Goal: Transaction & Acquisition: Obtain resource

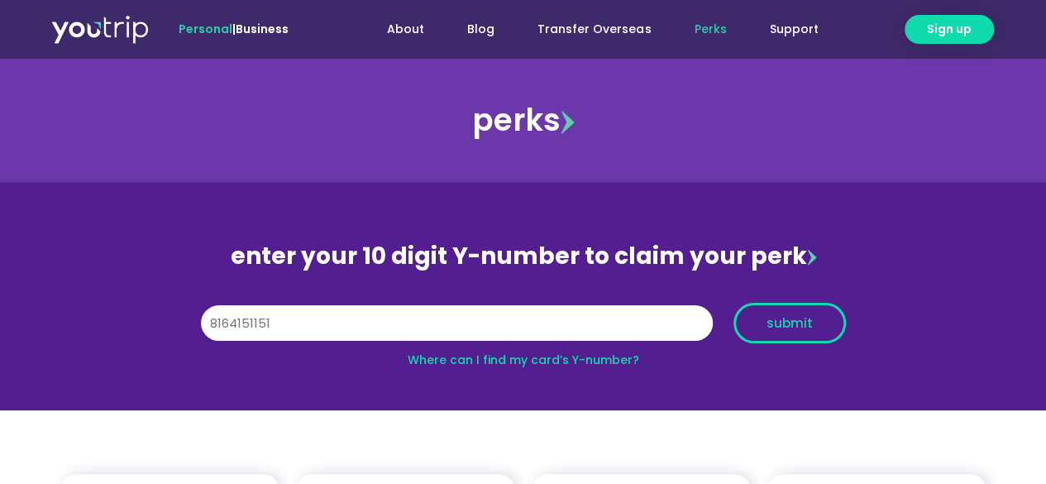
type input "8164151151"
click at [788, 322] on span "submit" at bounding box center [790, 323] width 46 height 12
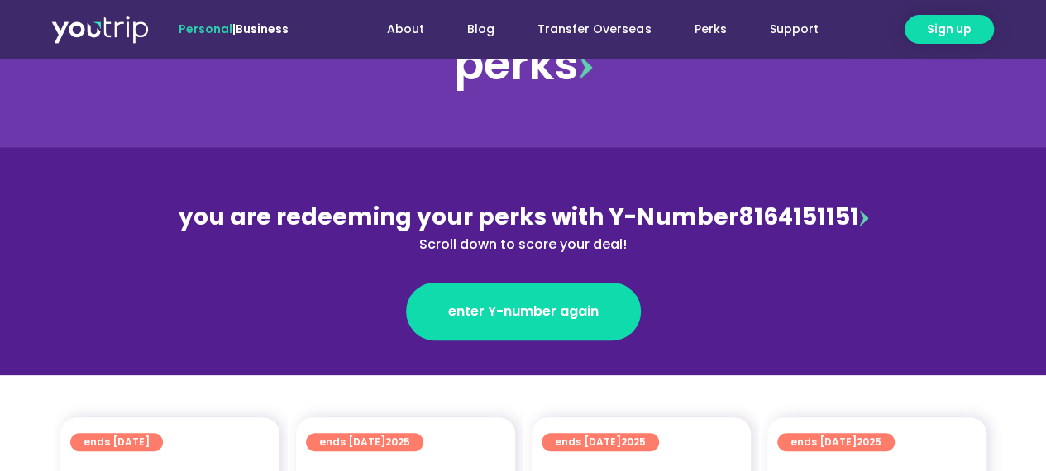
scroll to position [165, 0]
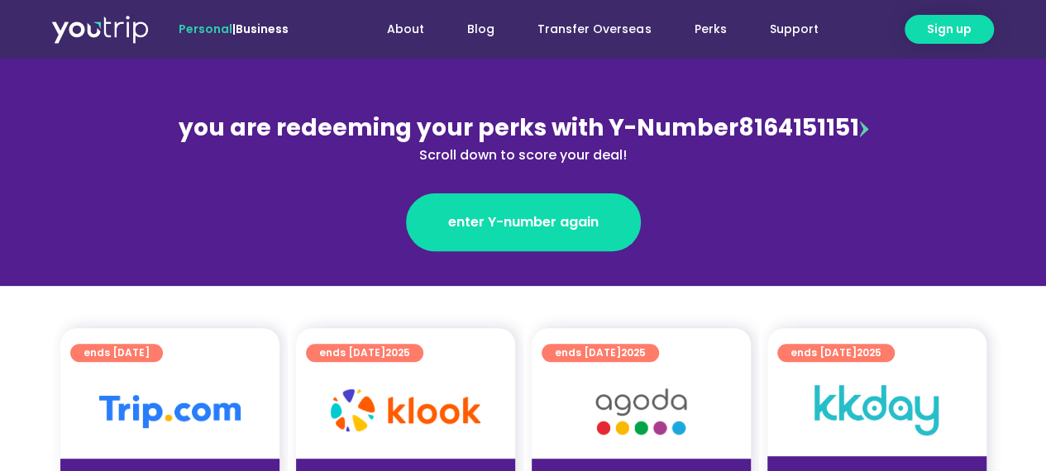
click at [130, 403] on img at bounding box center [169, 411] width 141 height 33
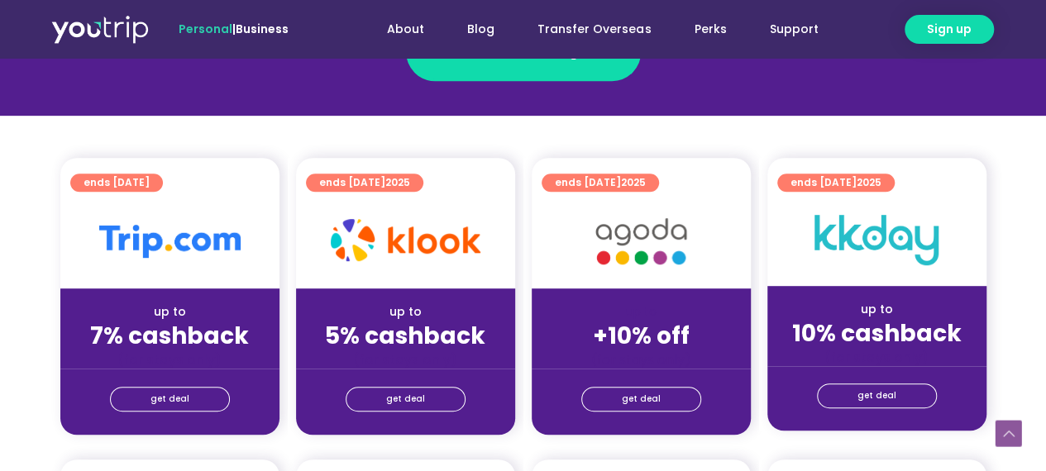
scroll to position [413, 0]
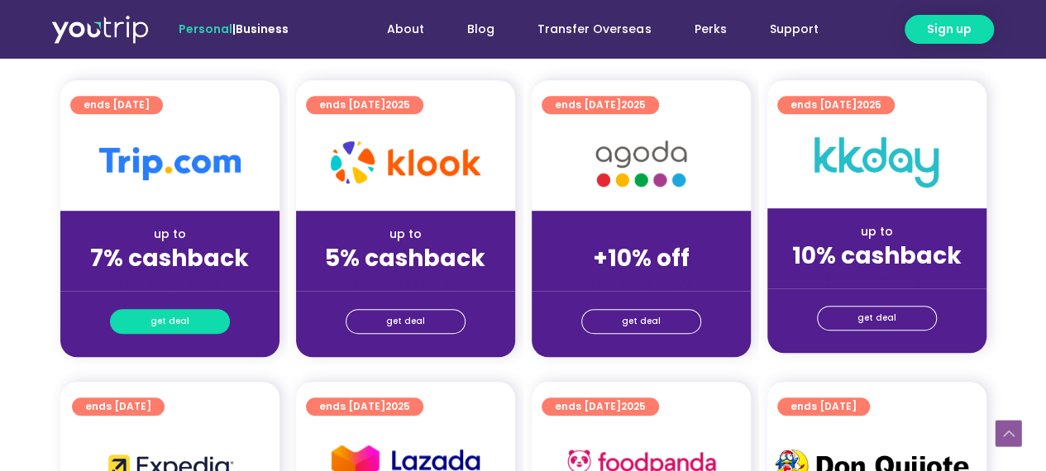
click at [167, 320] on span "get deal" at bounding box center [169, 321] width 39 height 23
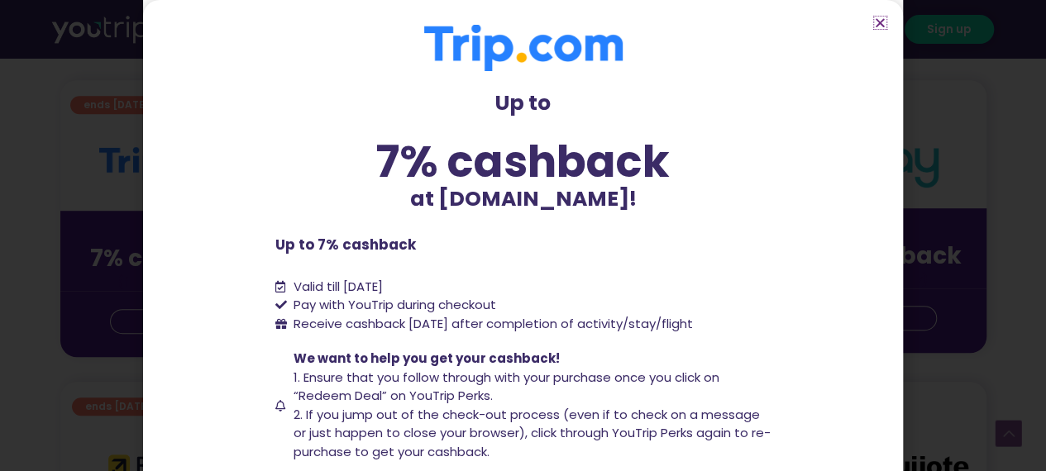
scroll to position [83, 0]
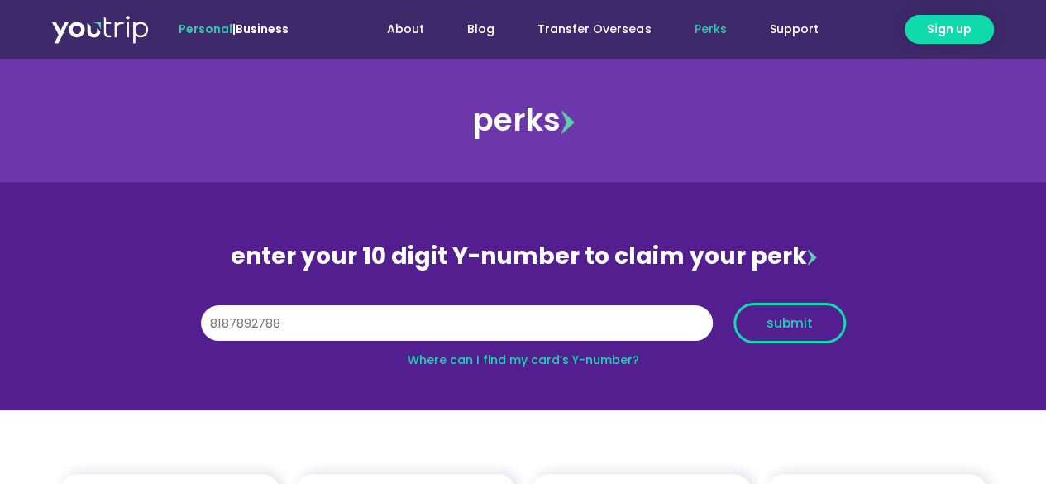
type input "8187892788"
drag, startPoint x: 814, startPoint y: 336, endPoint x: 809, endPoint y: 328, distance: 8.9
click at [812, 335] on button "submit" at bounding box center [789, 323] width 112 height 41
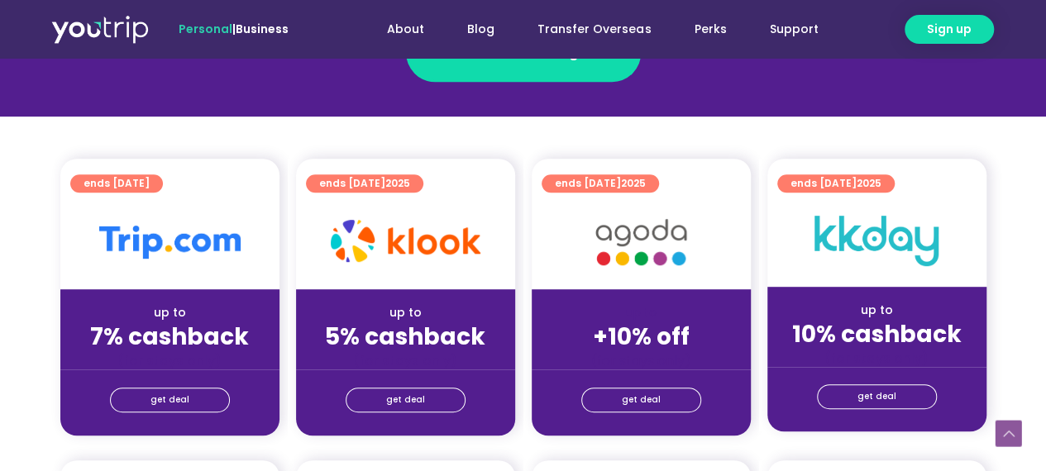
scroll to position [413, 0]
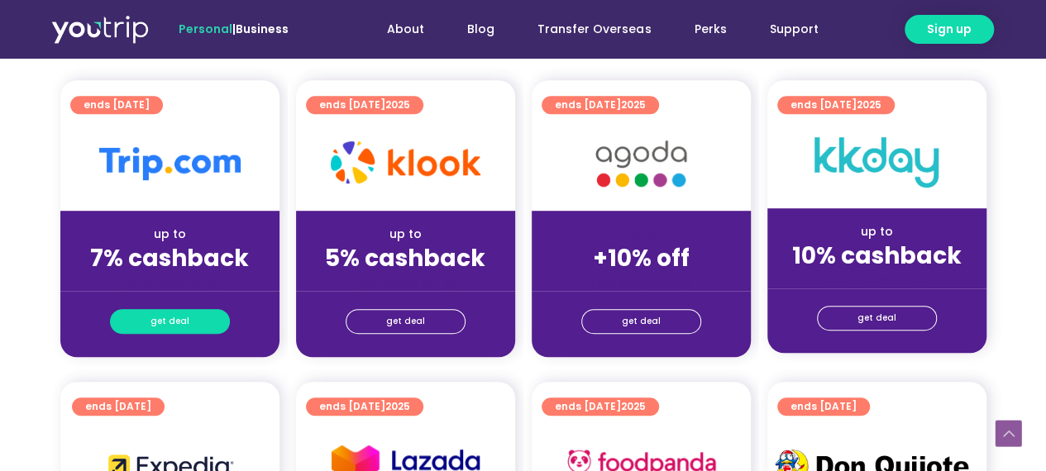
click at [180, 320] on span "get deal" at bounding box center [169, 321] width 39 height 23
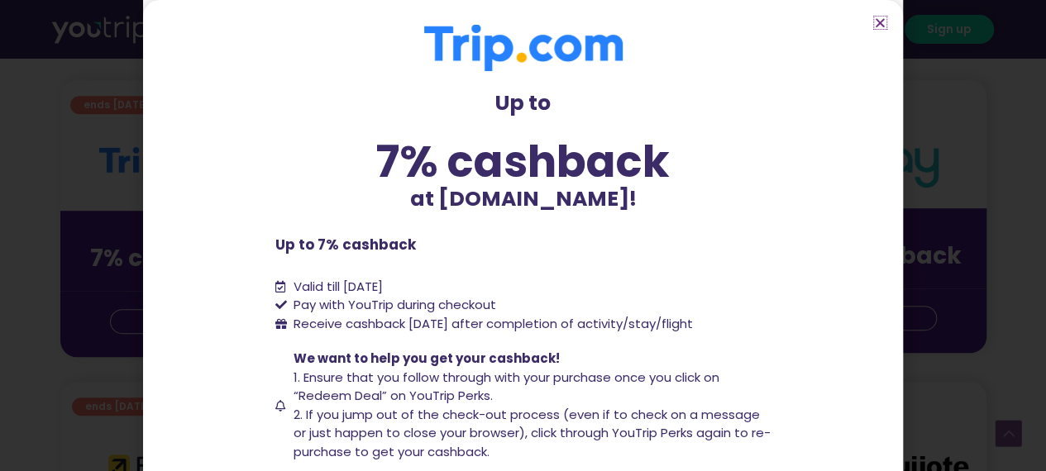
scroll to position [159, 0]
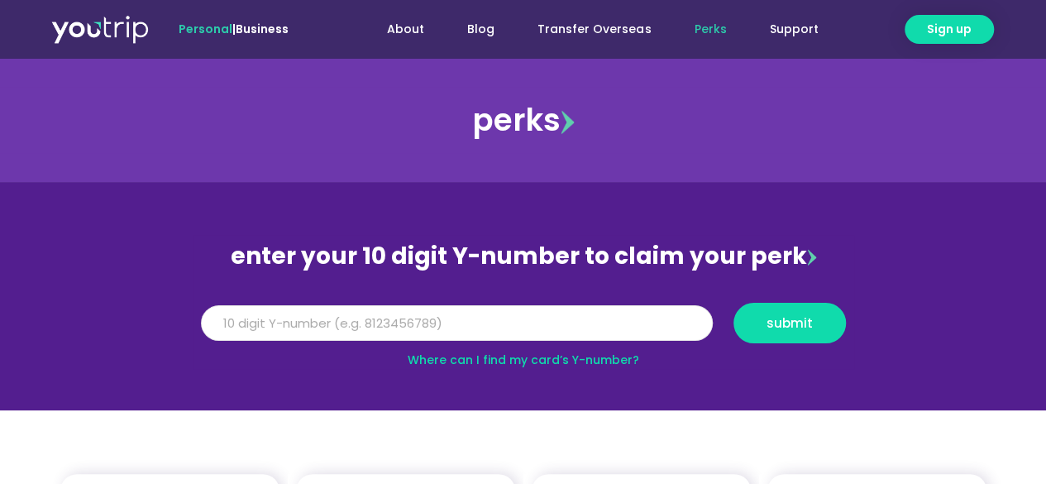
click at [313, 324] on input "Y Number" at bounding box center [457, 323] width 512 height 36
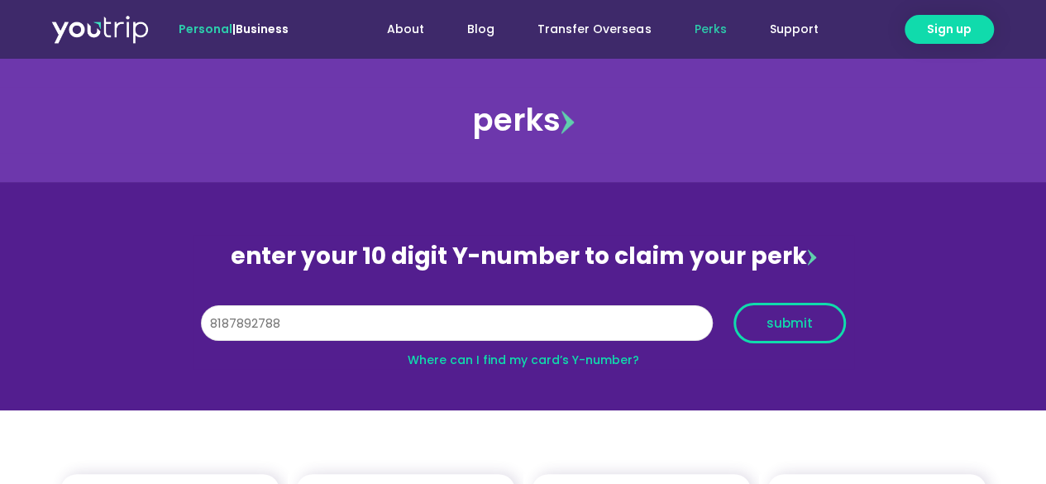
type input "8187892788"
click at [776, 327] on span "submit" at bounding box center [790, 323] width 46 height 12
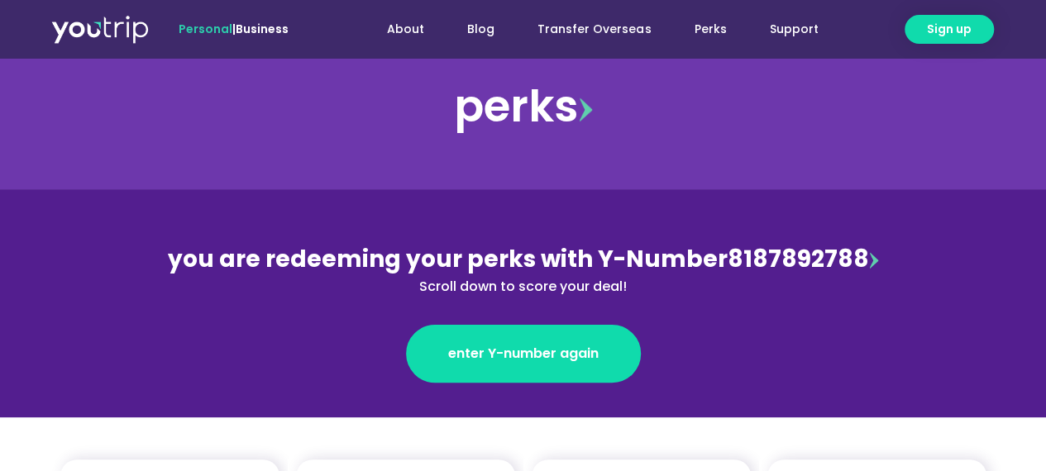
scroll to position [248, 0]
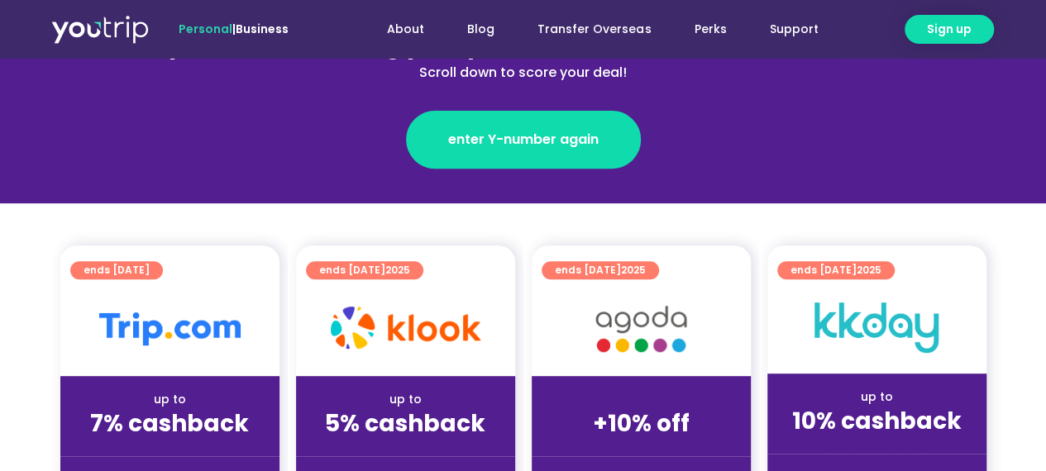
click at [220, 383] on div "up to 7% cashback (for stays only)" at bounding box center [169, 416] width 219 height 80
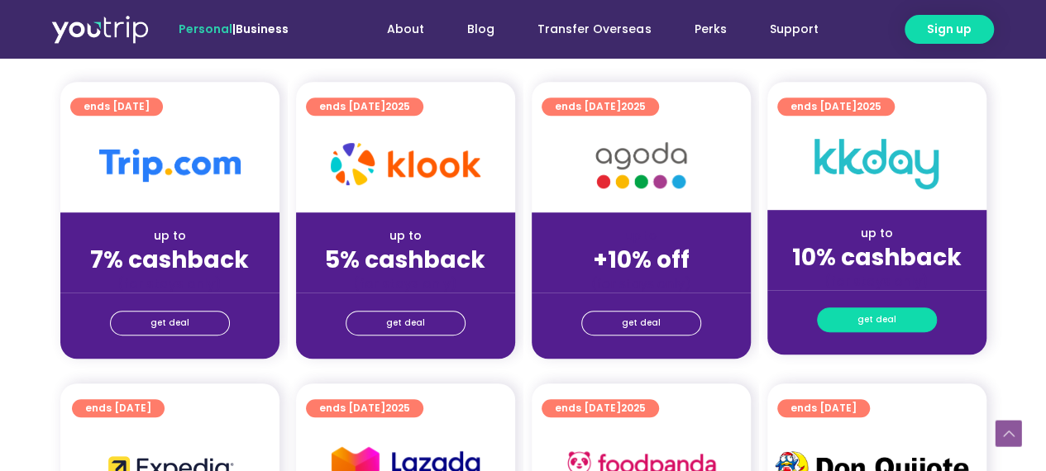
scroll to position [413, 0]
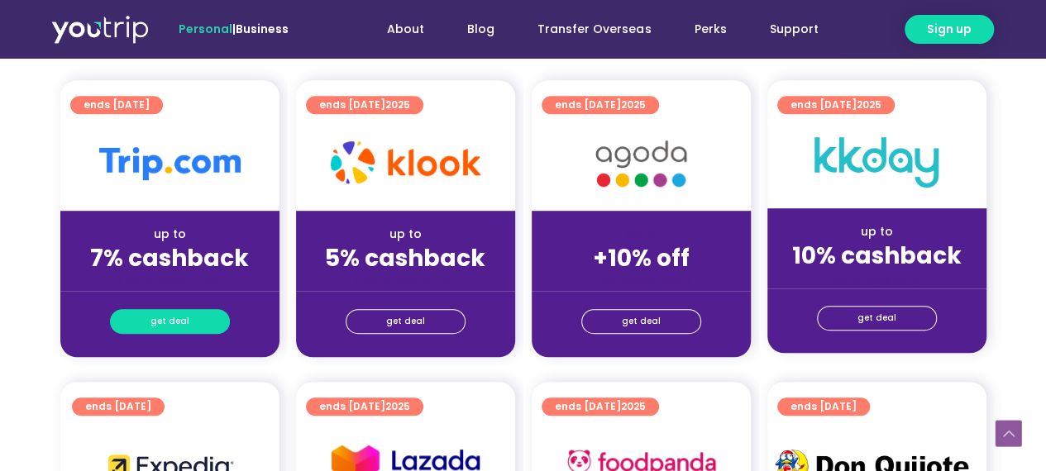
click at [184, 323] on span "get deal" at bounding box center [169, 321] width 39 height 23
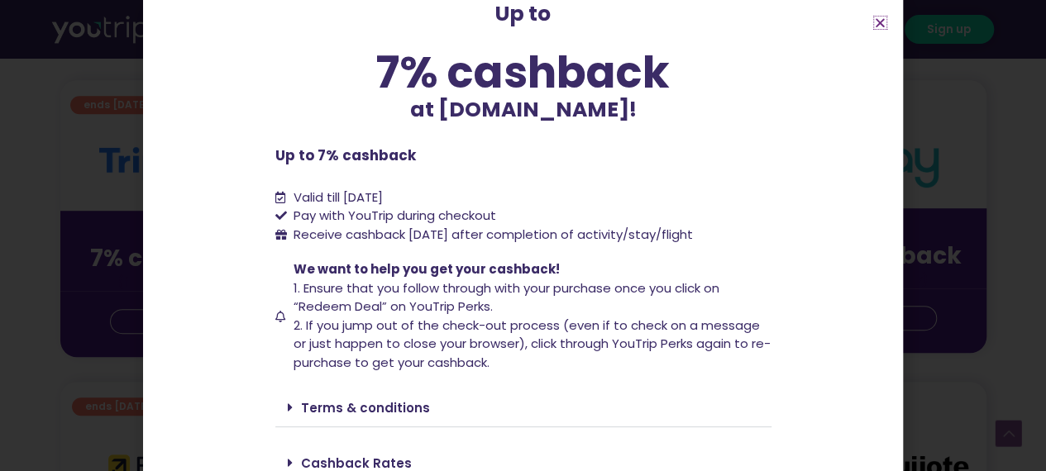
scroll to position [159, 0]
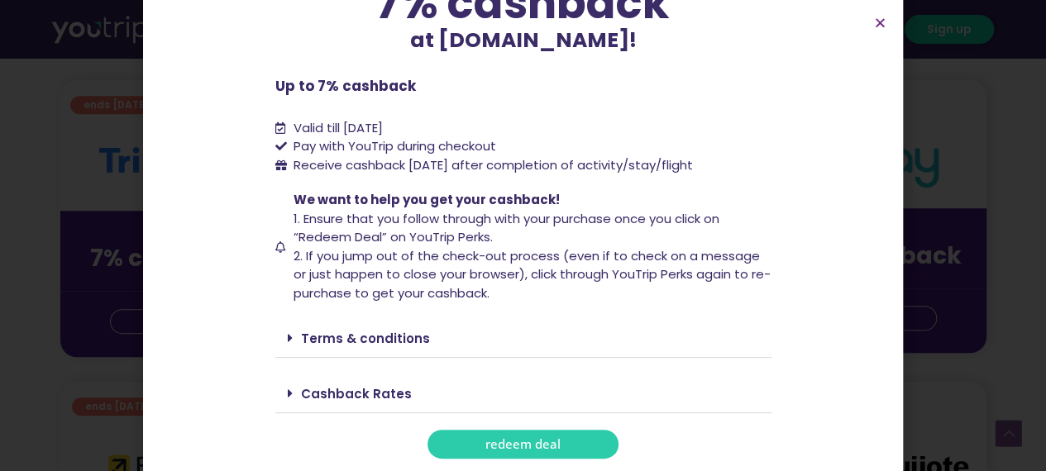
click at [516, 451] on span "redeem deal" at bounding box center [522, 444] width 75 height 12
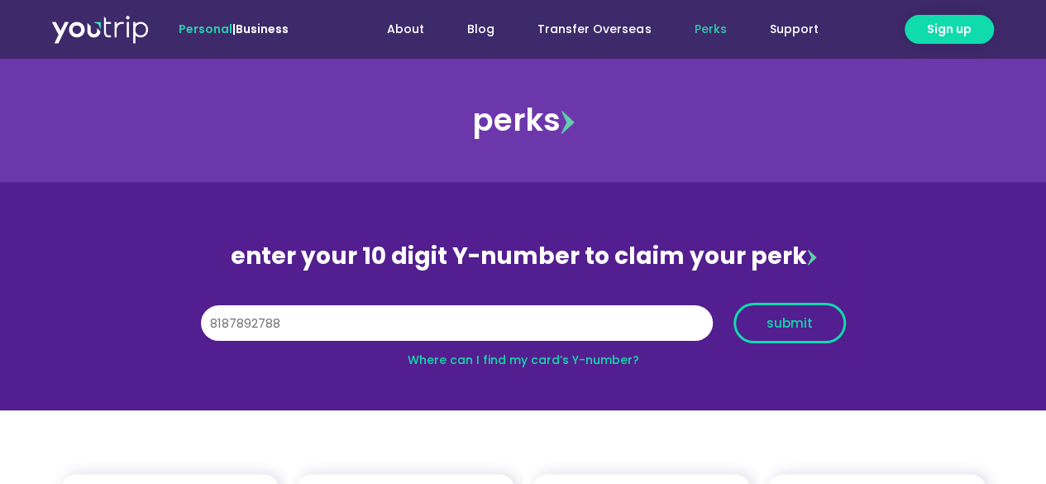
type input "8187892788"
click at [794, 317] on span "submit" at bounding box center [790, 323] width 46 height 12
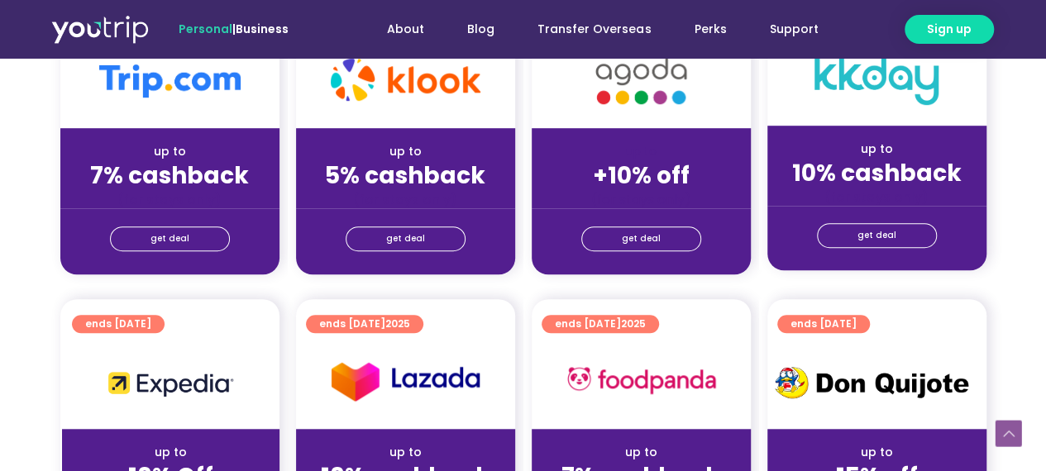
scroll to position [661, 0]
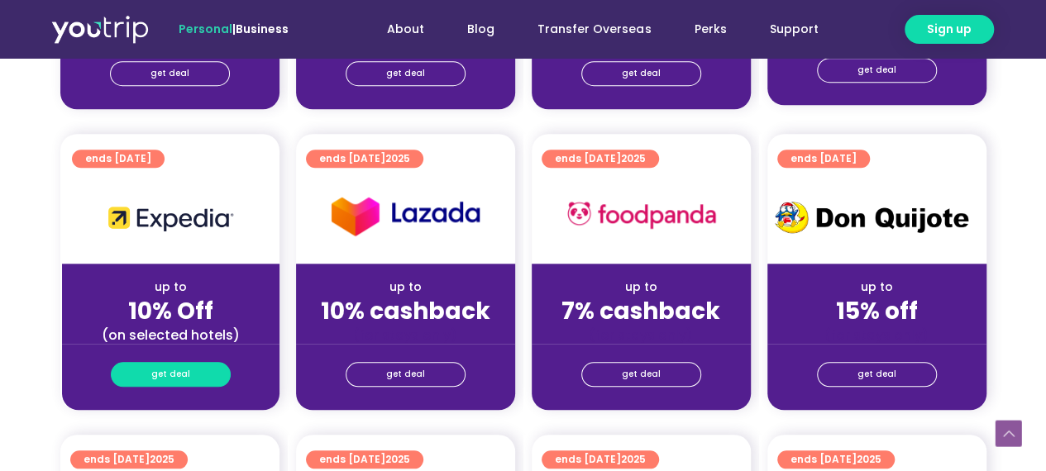
click at [172, 376] on span "get deal" at bounding box center [170, 374] width 39 height 23
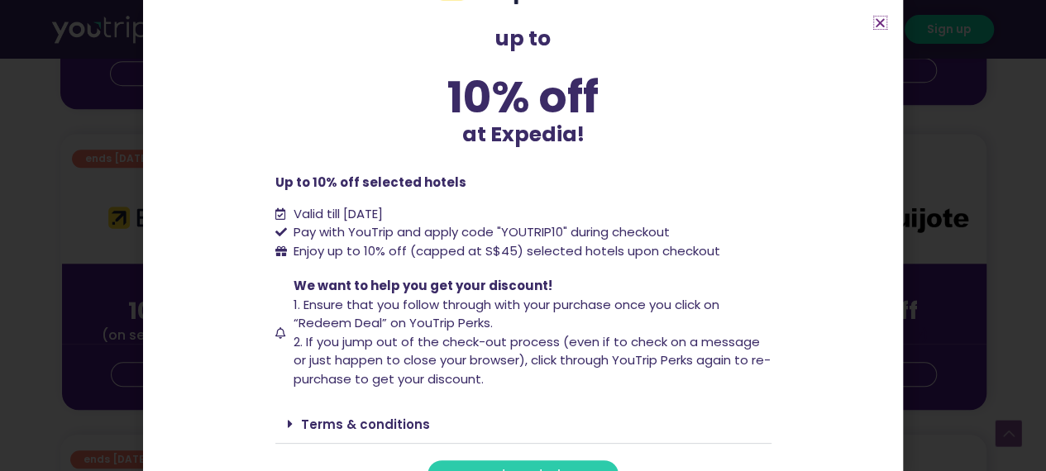
scroll to position [86, 0]
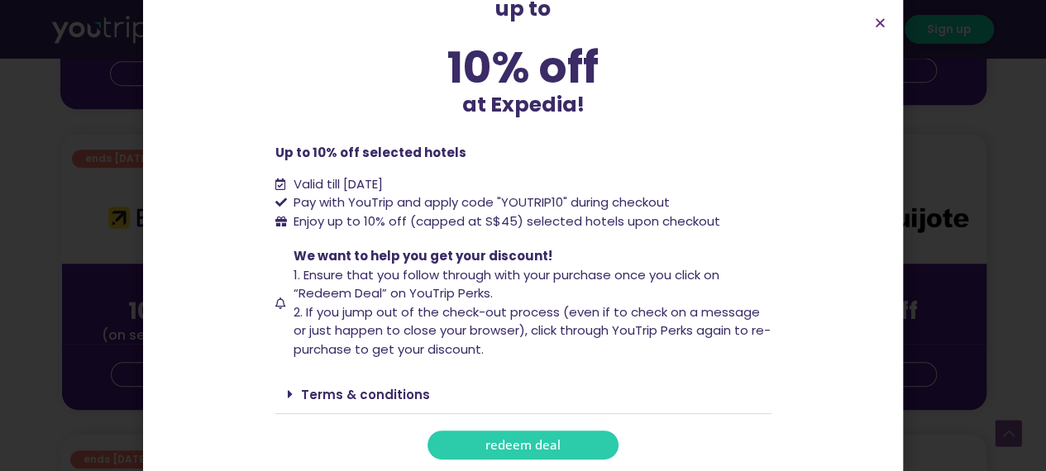
click at [531, 449] on span "redeem deal" at bounding box center [522, 445] width 75 height 12
